Goal: Transaction & Acquisition: Purchase product/service

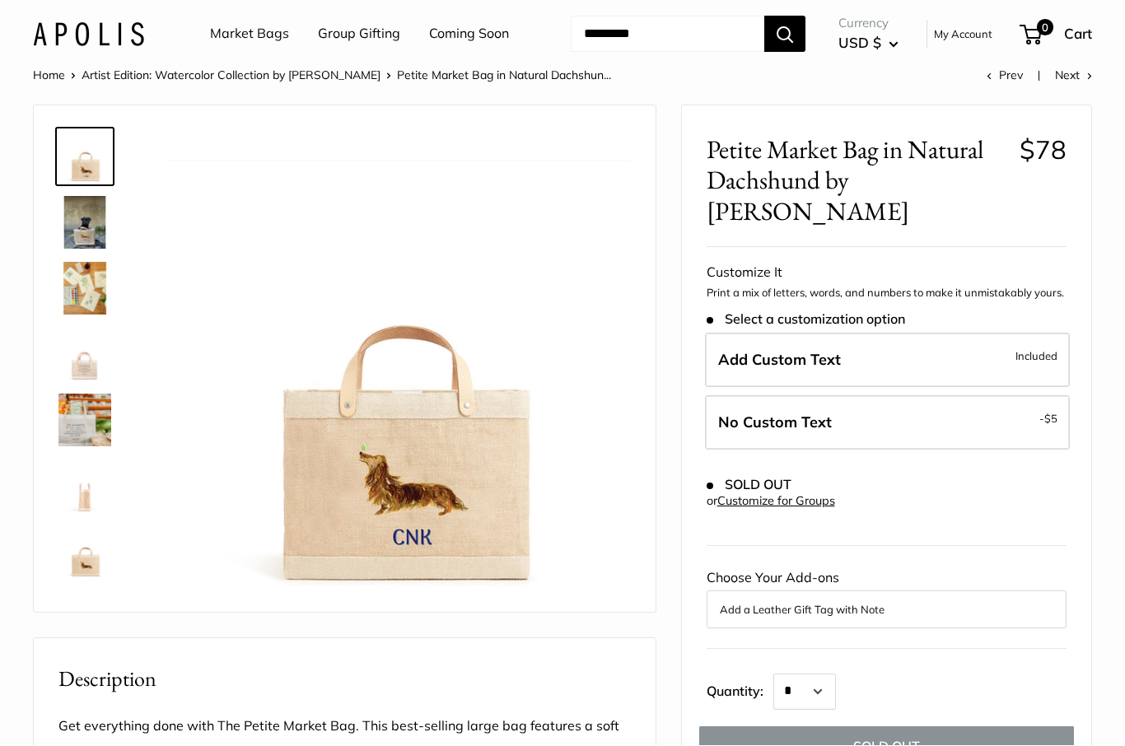
scroll to position [29, 0]
click at [77, 172] on img at bounding box center [84, 156] width 53 height 53
click at [81, 245] on img at bounding box center [84, 222] width 53 height 53
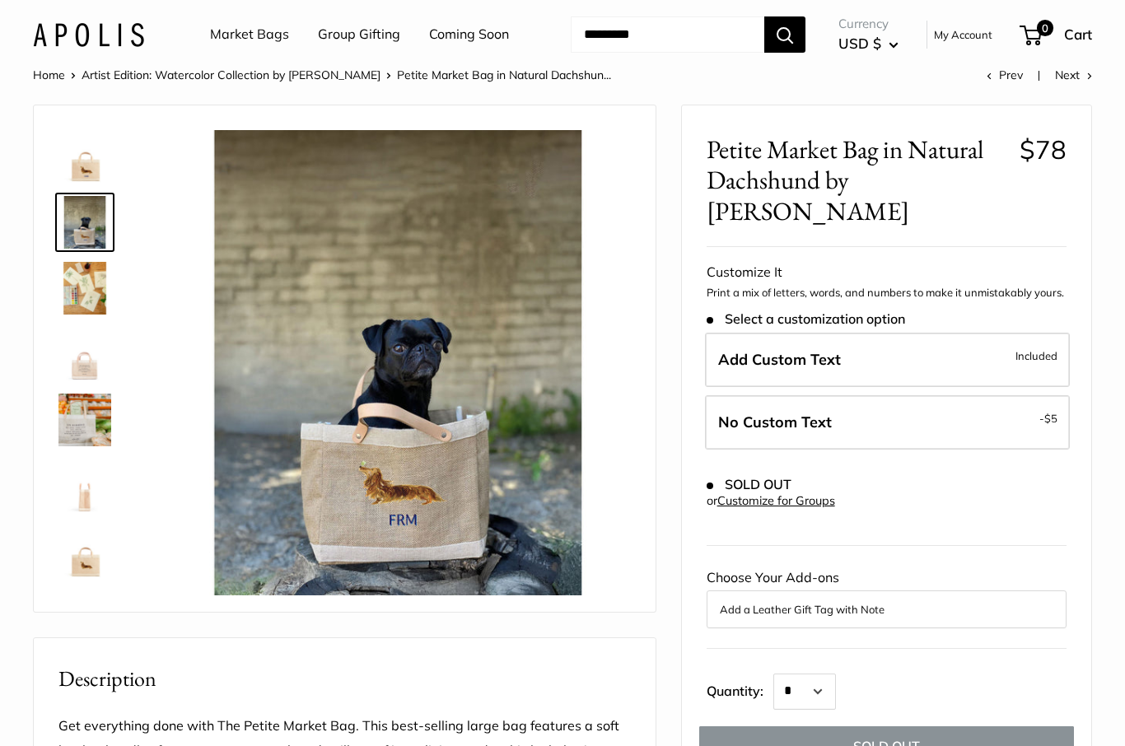
click at [87, 293] on img at bounding box center [84, 288] width 53 height 53
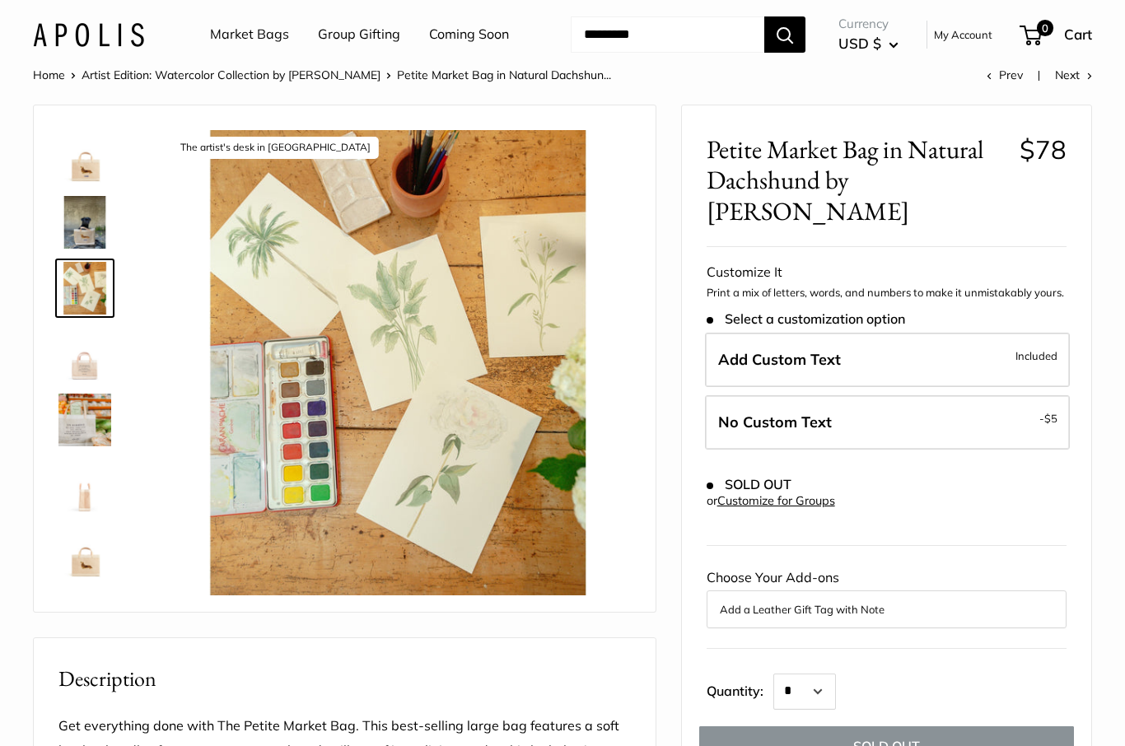
click at [90, 363] on img at bounding box center [84, 354] width 53 height 53
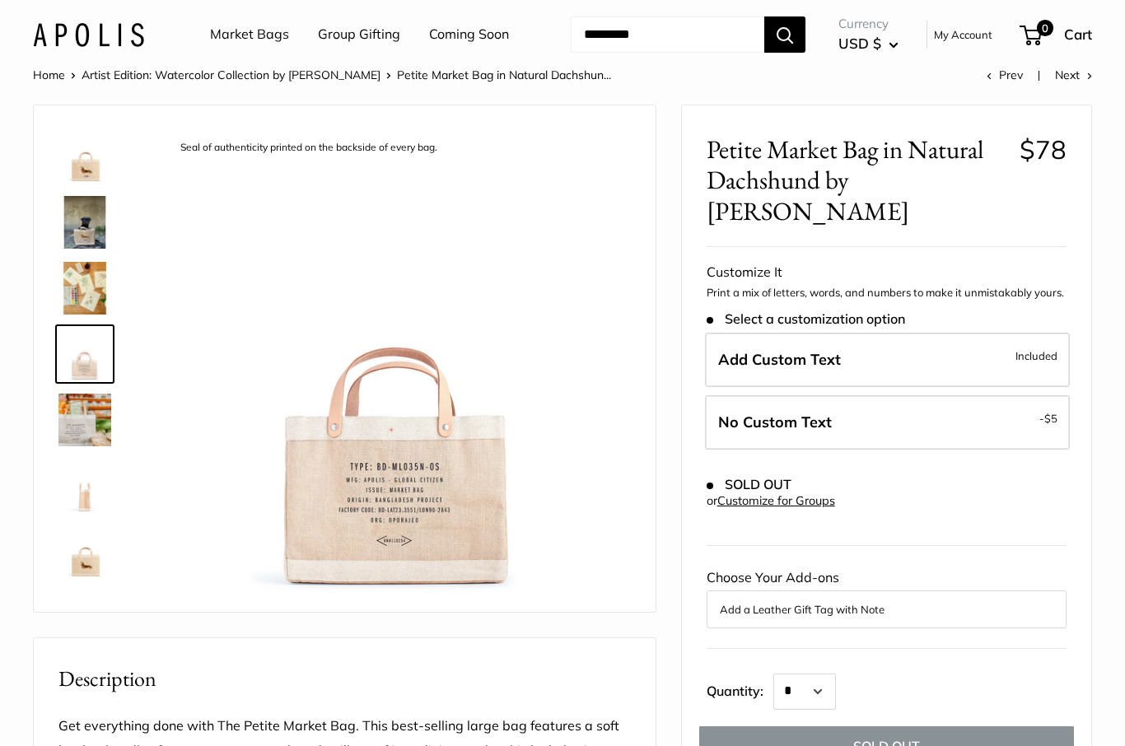
click at [94, 409] on img at bounding box center [84, 420] width 53 height 53
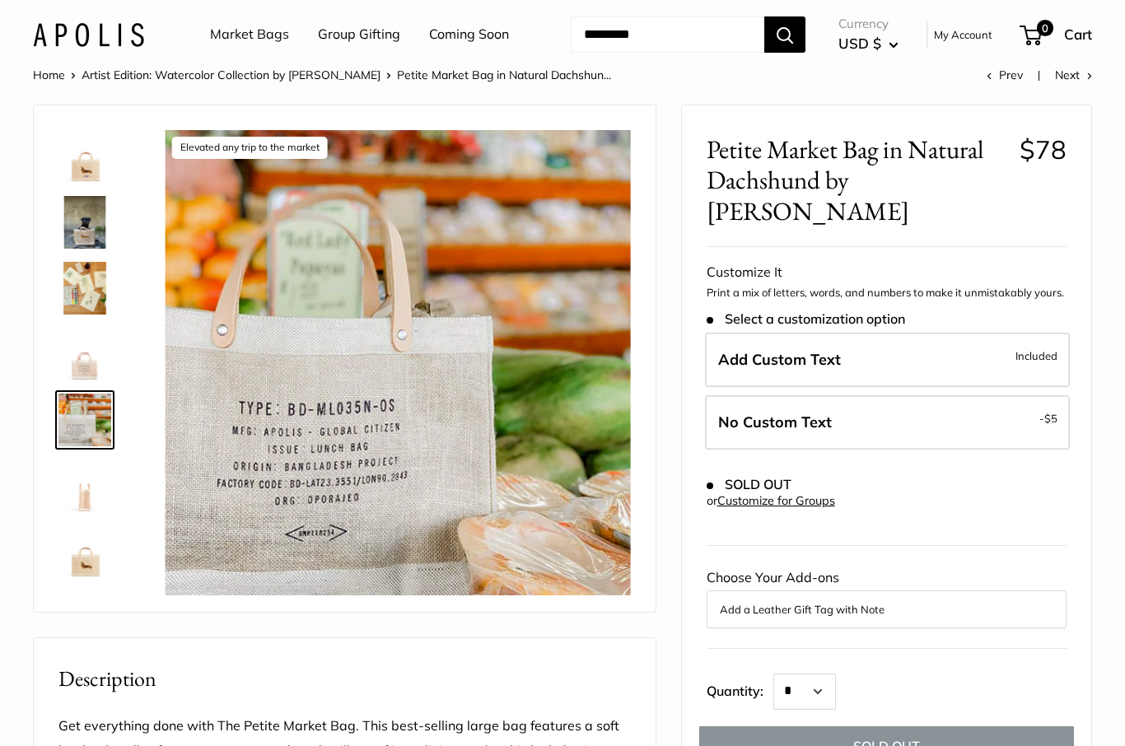
click at [79, 474] on img at bounding box center [84, 486] width 53 height 53
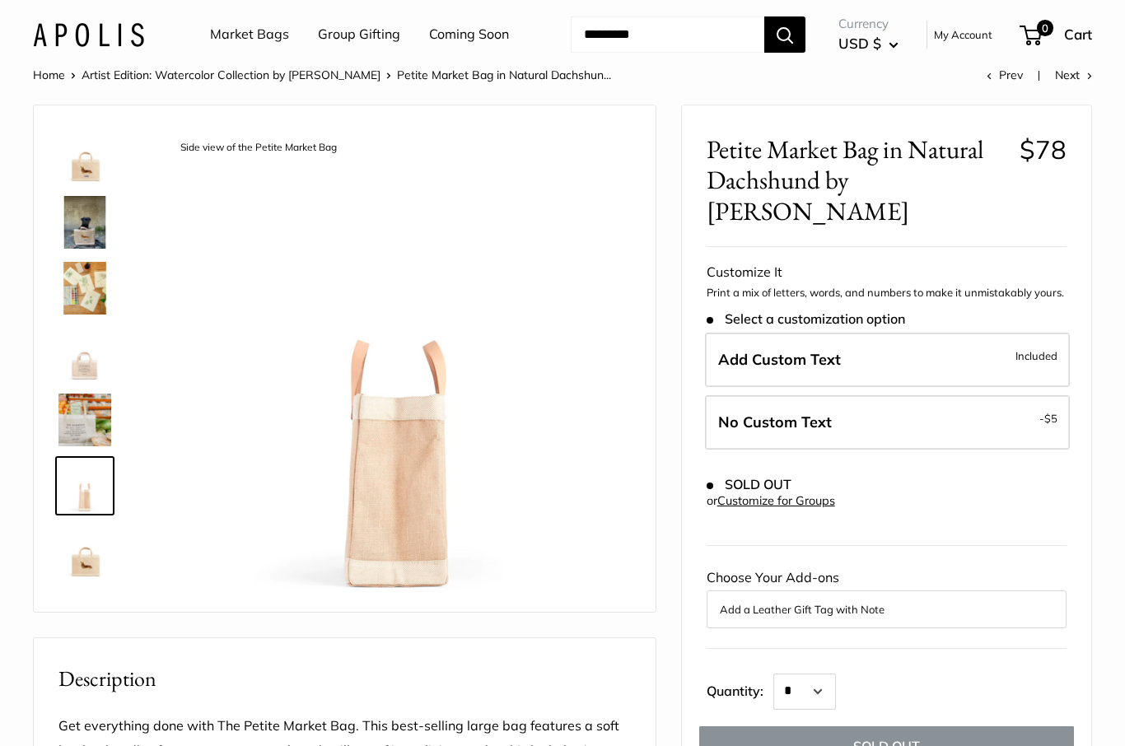
click at [110, 545] on img at bounding box center [84, 552] width 53 height 53
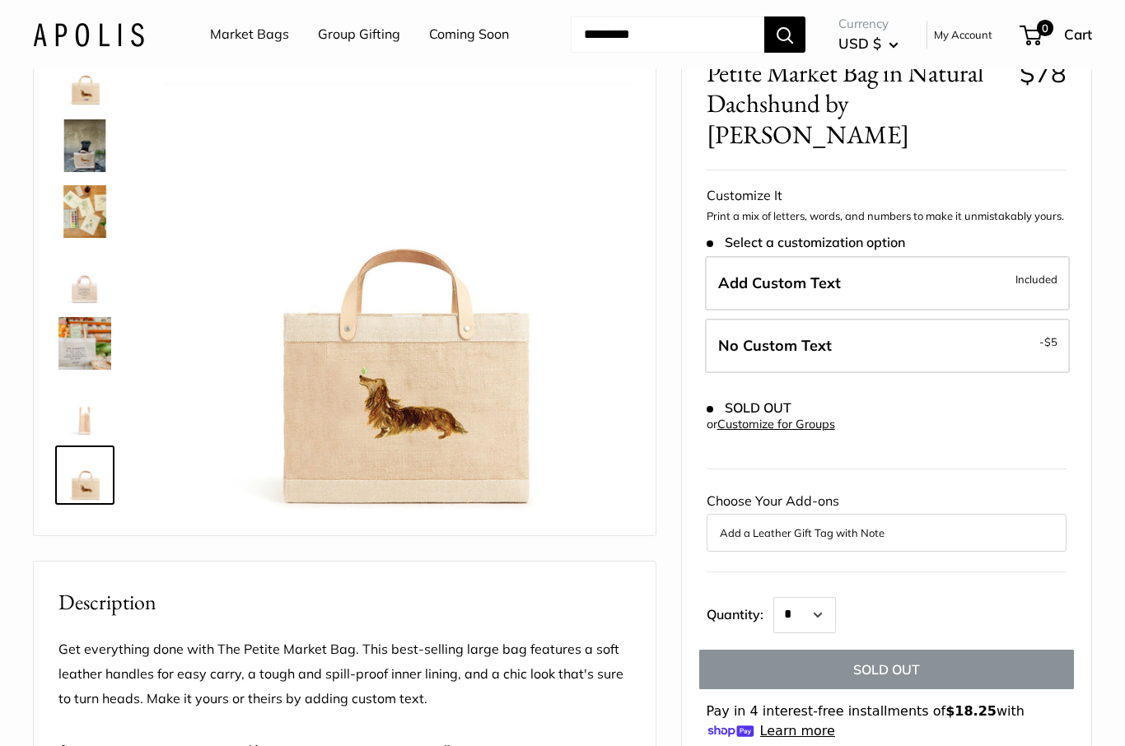
scroll to position [108, 0]
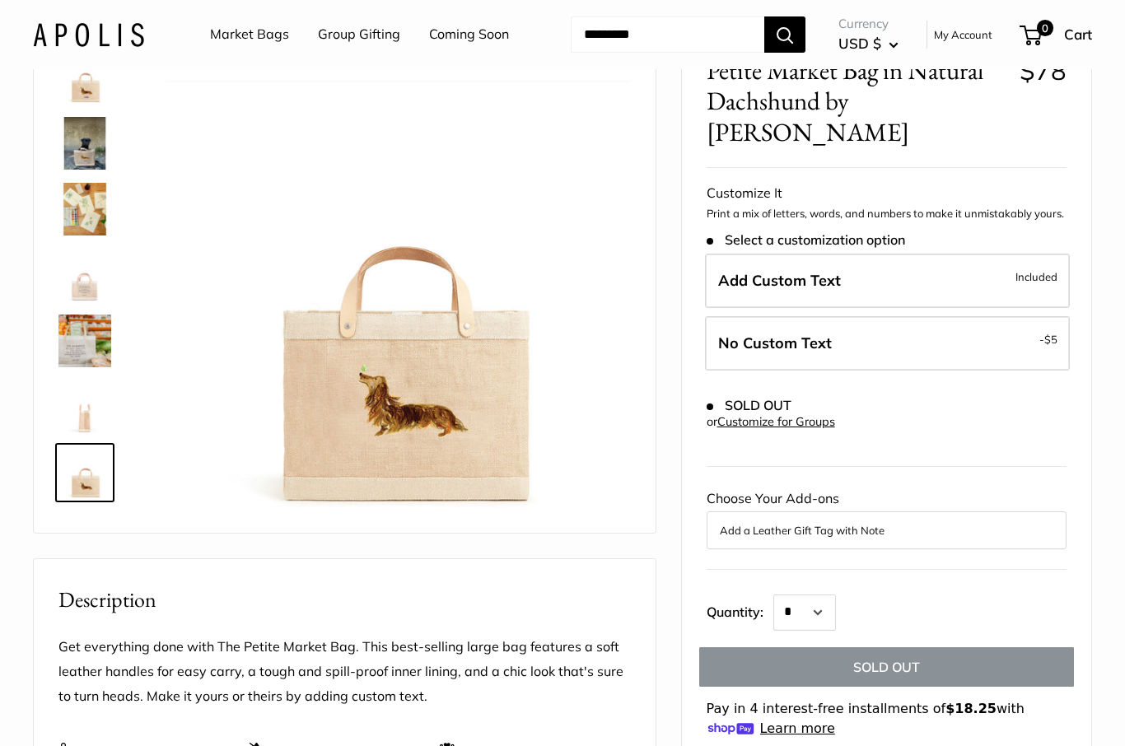
click at [363, 423] on img at bounding box center [399, 284] width 466 height 466
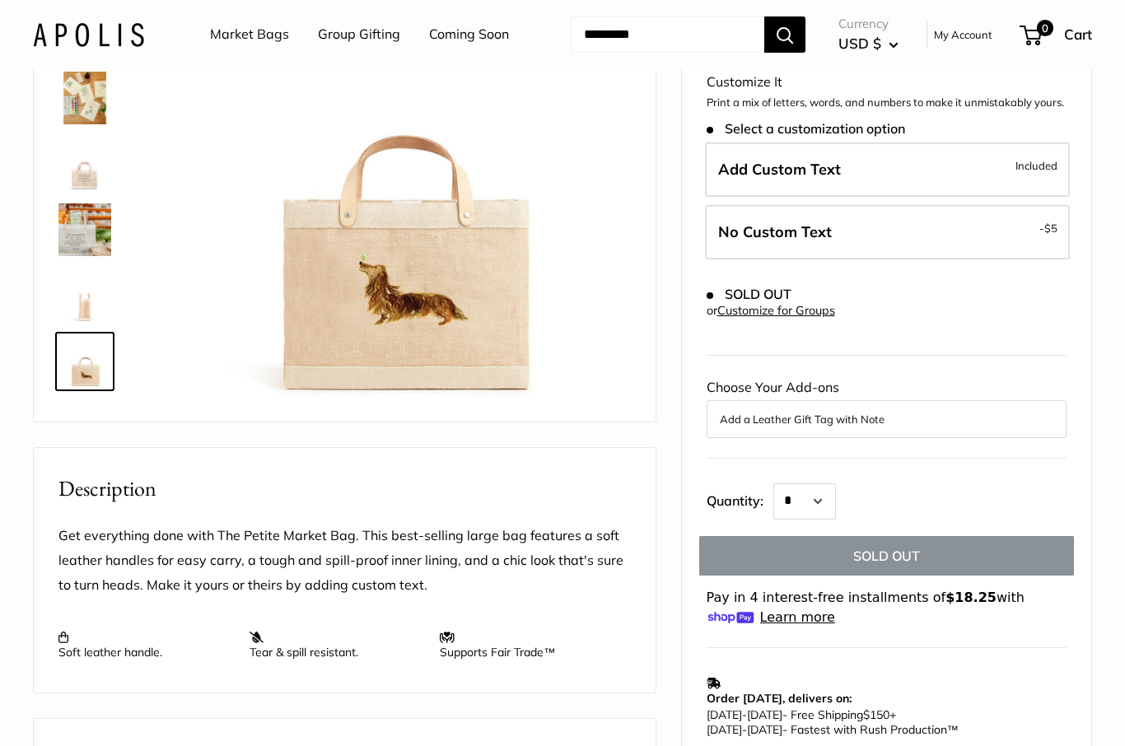
scroll to position [220, 0]
click at [356, 365] on img at bounding box center [399, 172] width 466 height 466
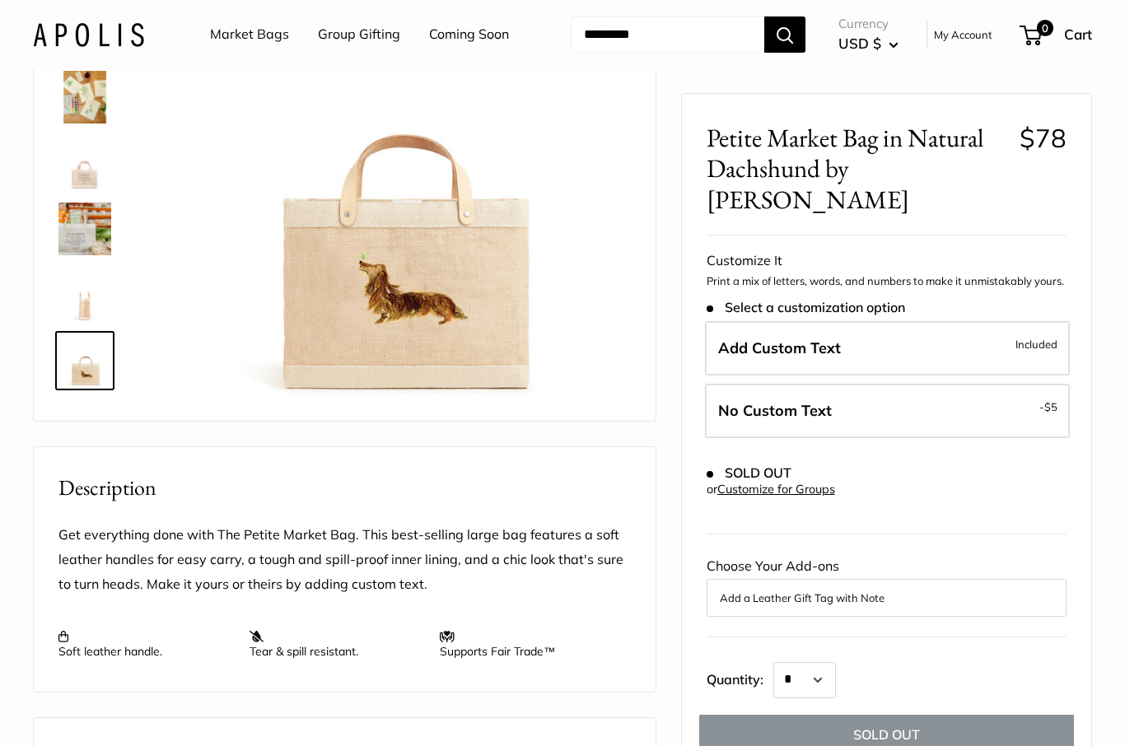
click at [437, 309] on img at bounding box center [399, 172] width 466 height 466
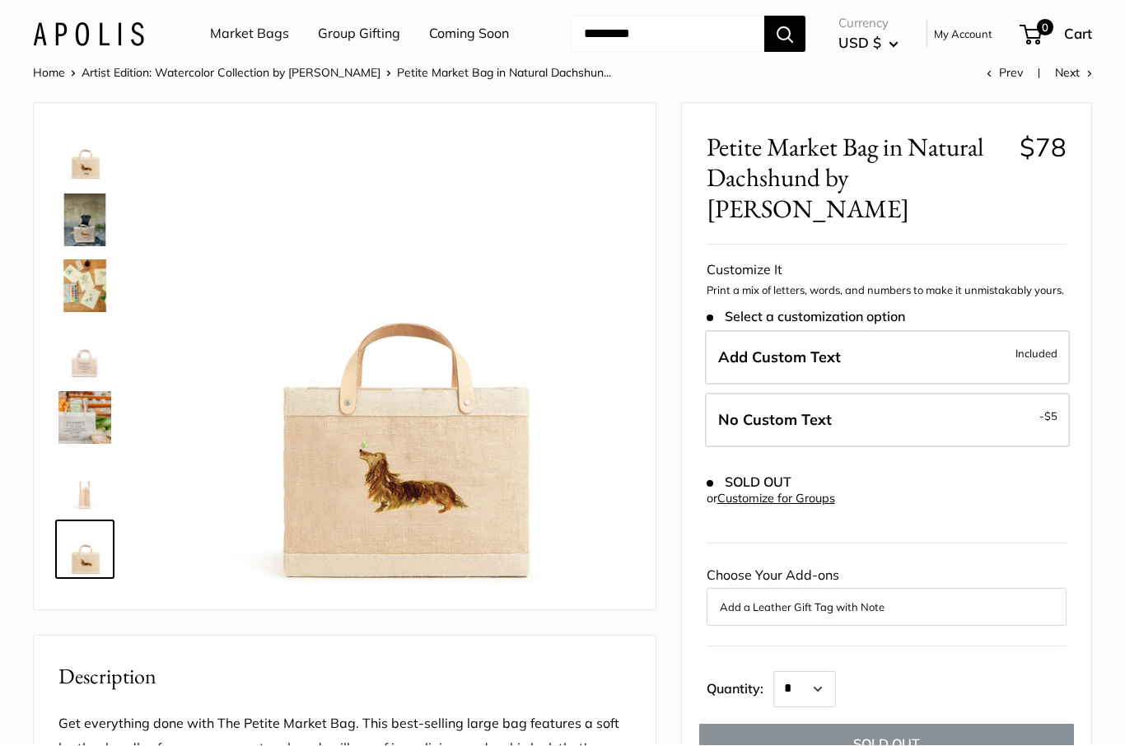
scroll to position [31, 0]
click at [321, 466] on img at bounding box center [399, 361] width 466 height 466
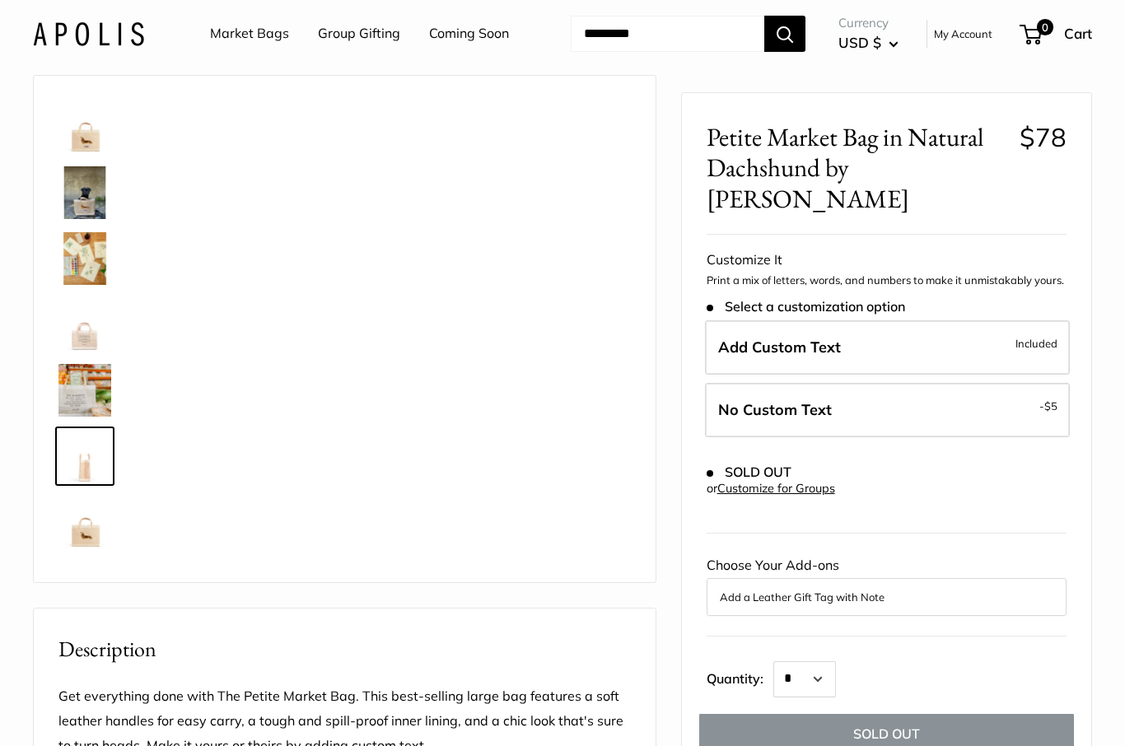
scroll to position [0, 0]
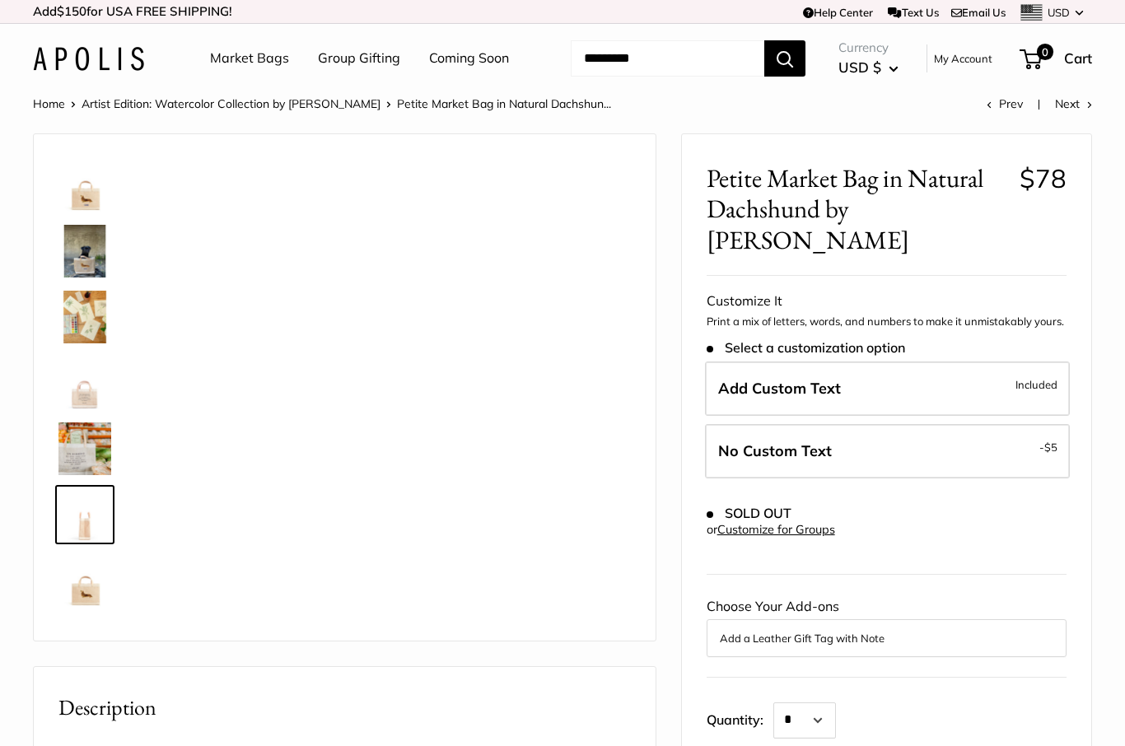
click at [73, 208] on img at bounding box center [84, 185] width 53 height 53
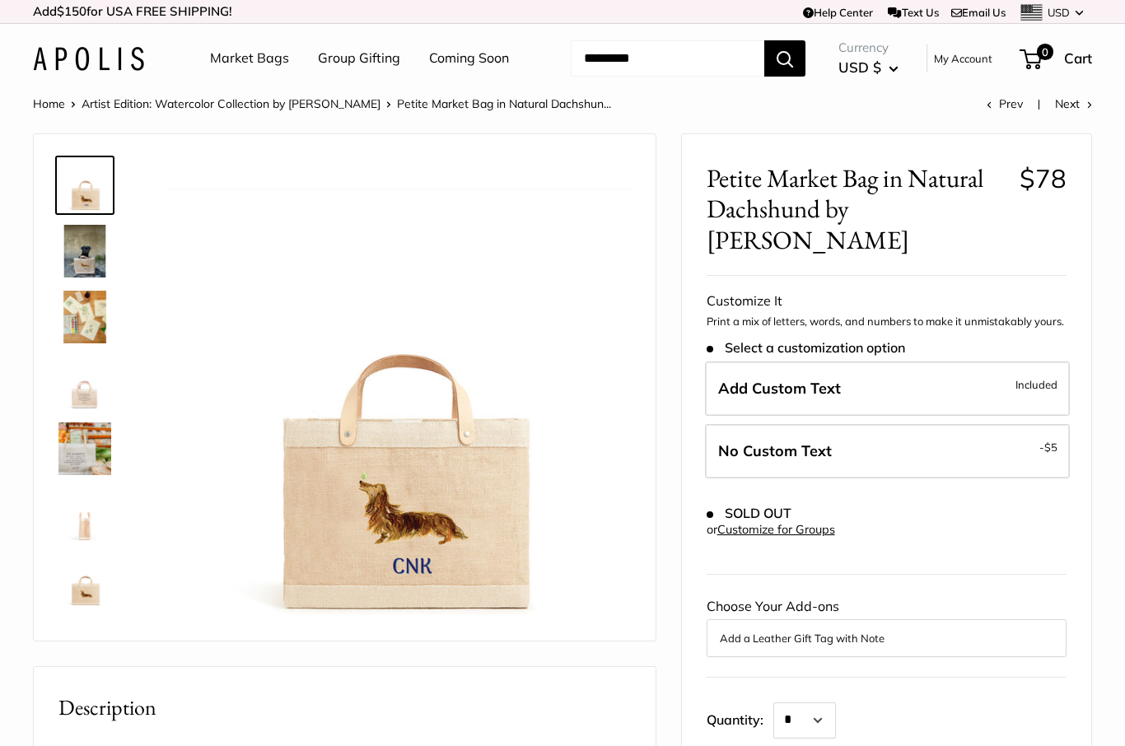
click at [81, 258] on img at bounding box center [84, 251] width 53 height 53
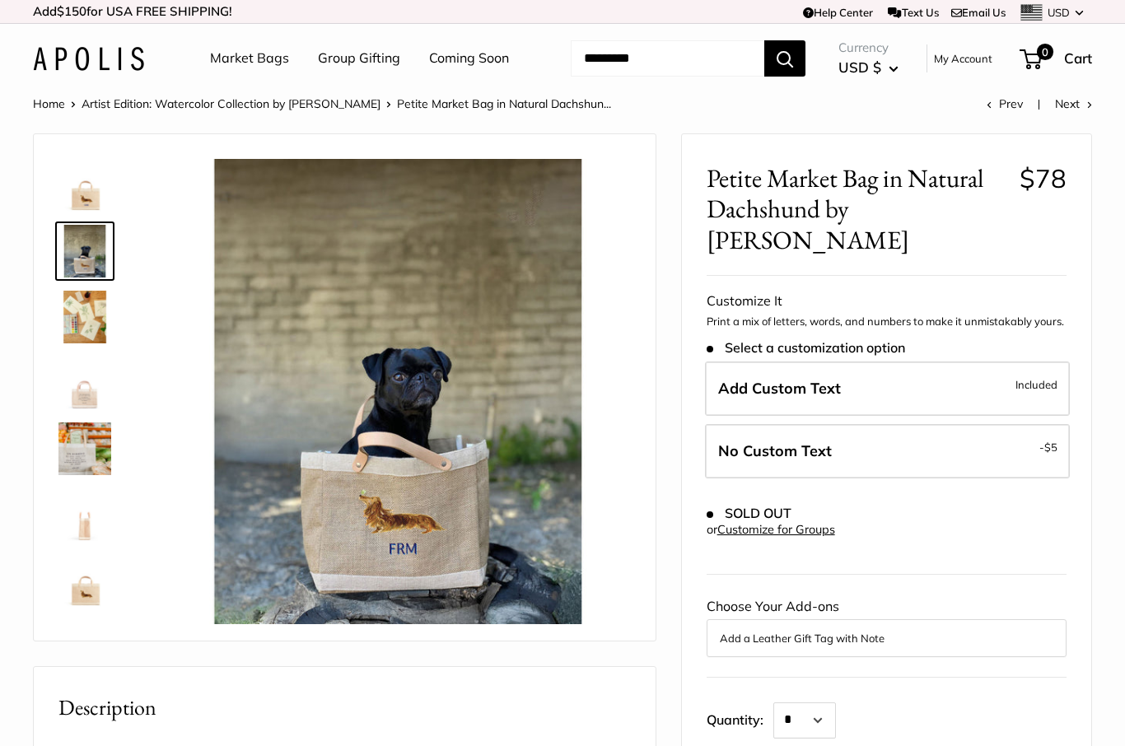
click at [87, 315] on img at bounding box center [84, 317] width 53 height 53
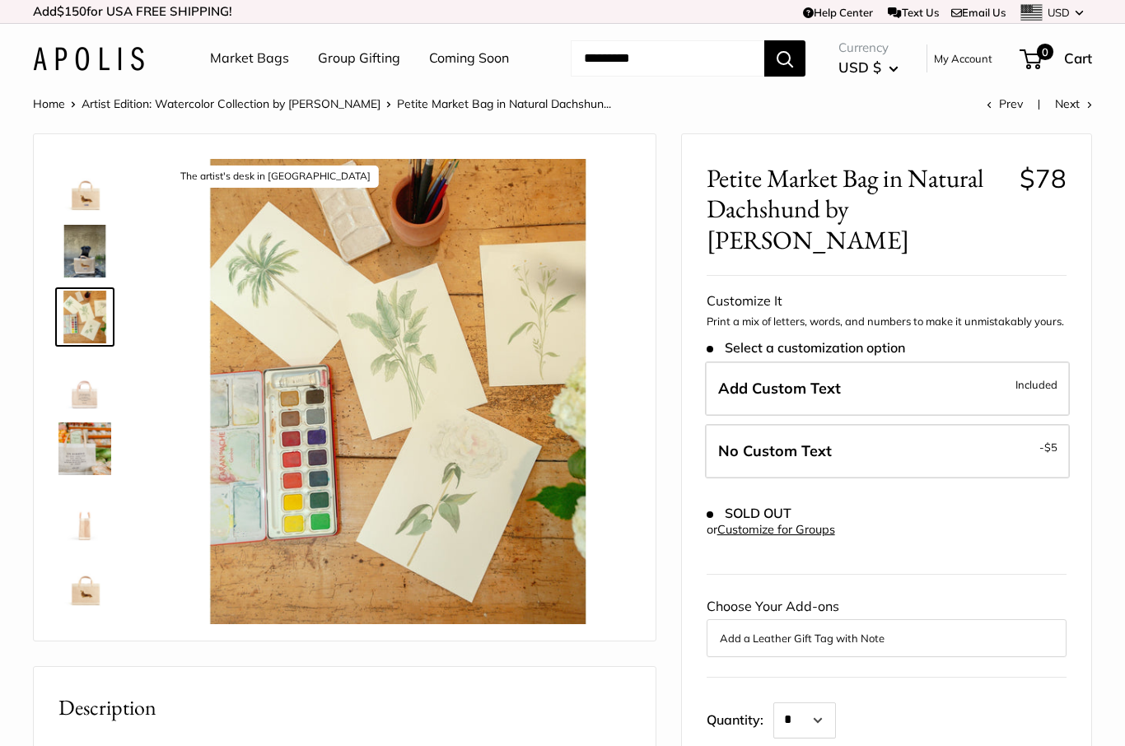
click at [91, 404] on img at bounding box center [84, 383] width 53 height 53
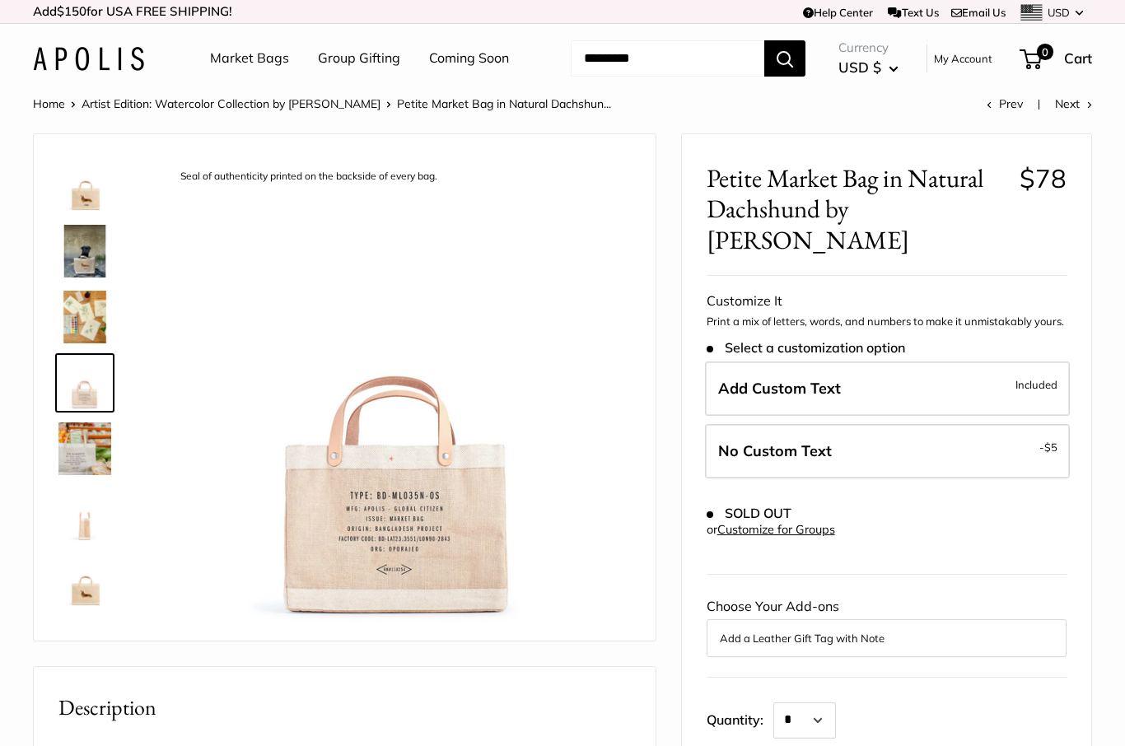
click at [475, 63] on link "Coming Soon" at bounding box center [469, 58] width 80 height 25
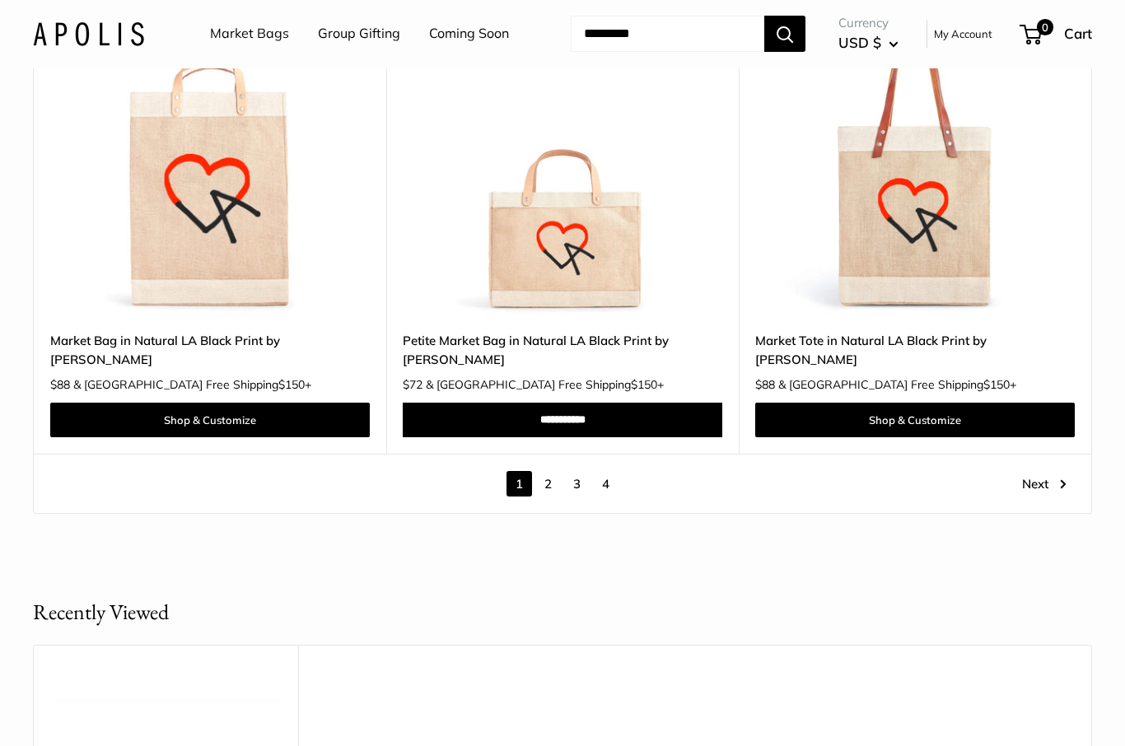
scroll to position [8848, 0]
